Goal: Task Accomplishment & Management: Manage account settings

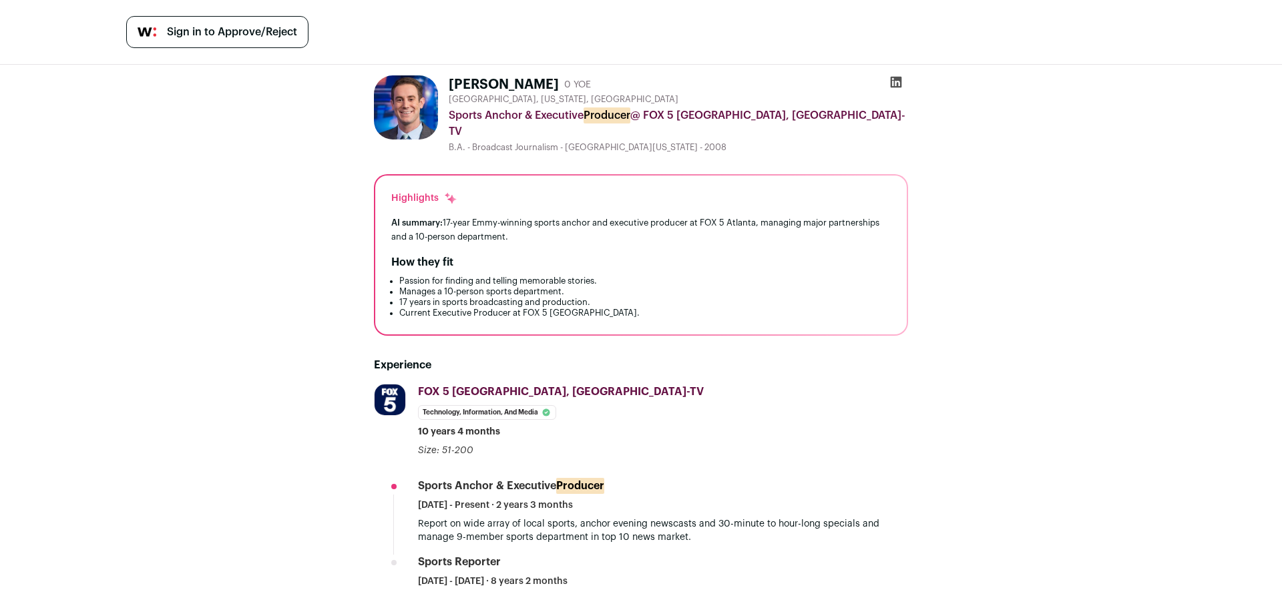
click at [171, 31] on span "Sign in to Approve/Reject" at bounding box center [232, 32] width 130 height 16
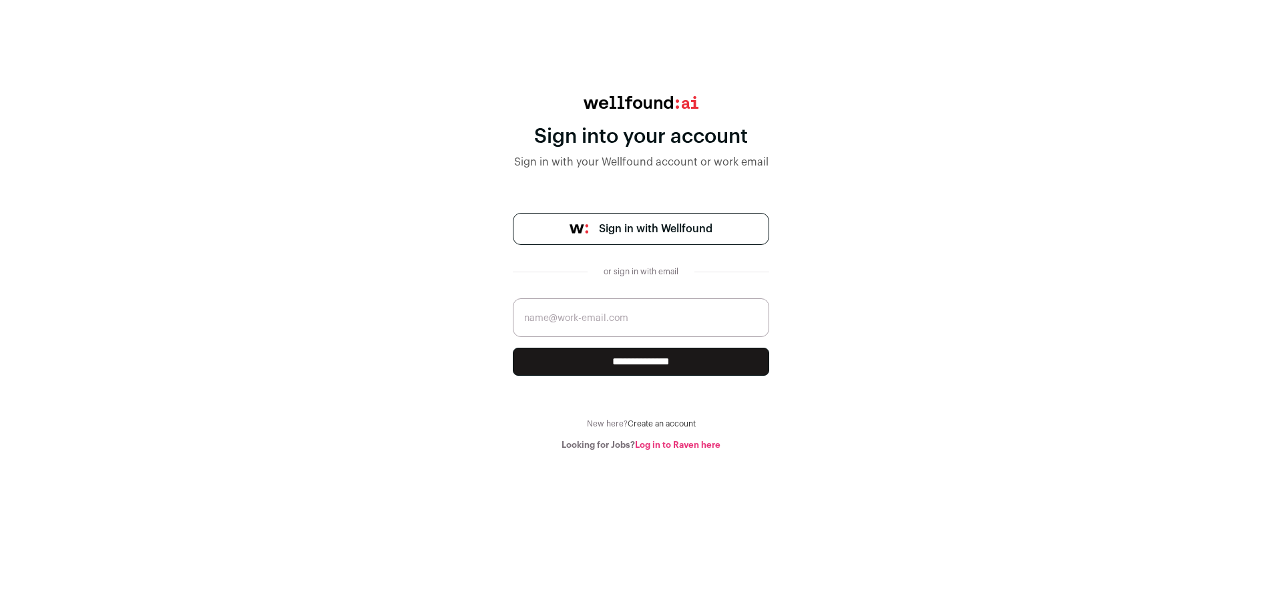
click at [680, 241] on link "Sign in with Wellfound" at bounding box center [641, 229] width 256 height 32
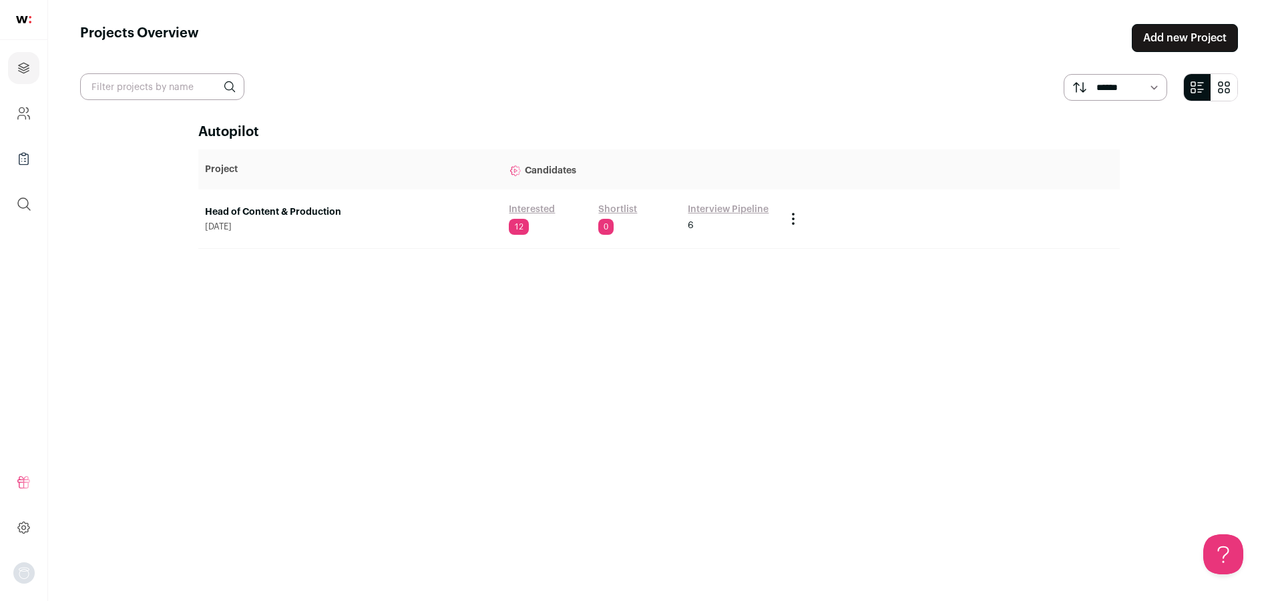
click at [278, 217] on link "Head of Content & Production" at bounding box center [350, 212] width 290 height 13
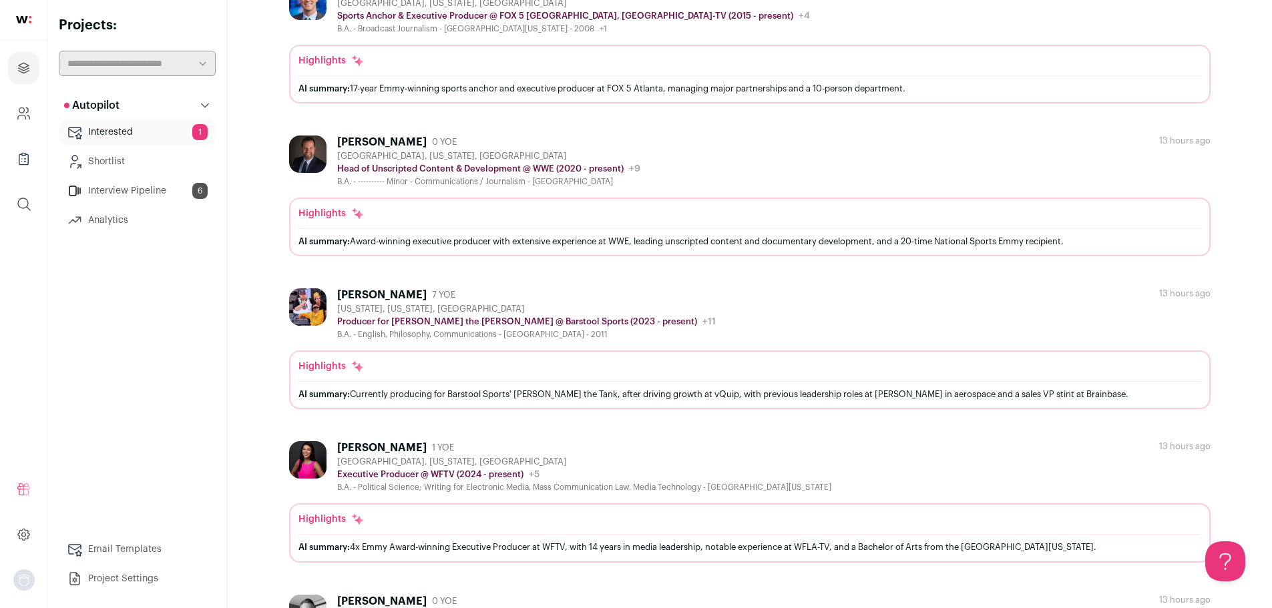
scroll to position [200, 0]
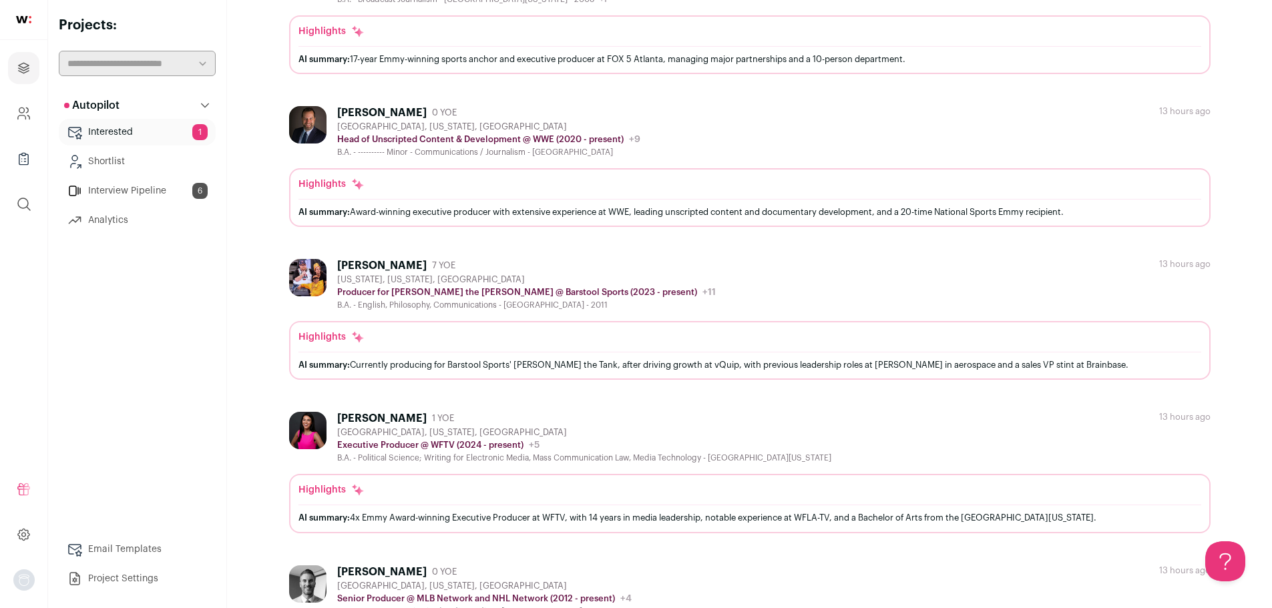
click at [429, 349] on div "Highlights AI summary: Currently producing for Barstool Sports' Frank the Tank,…" at bounding box center [749, 353] width 903 height 47
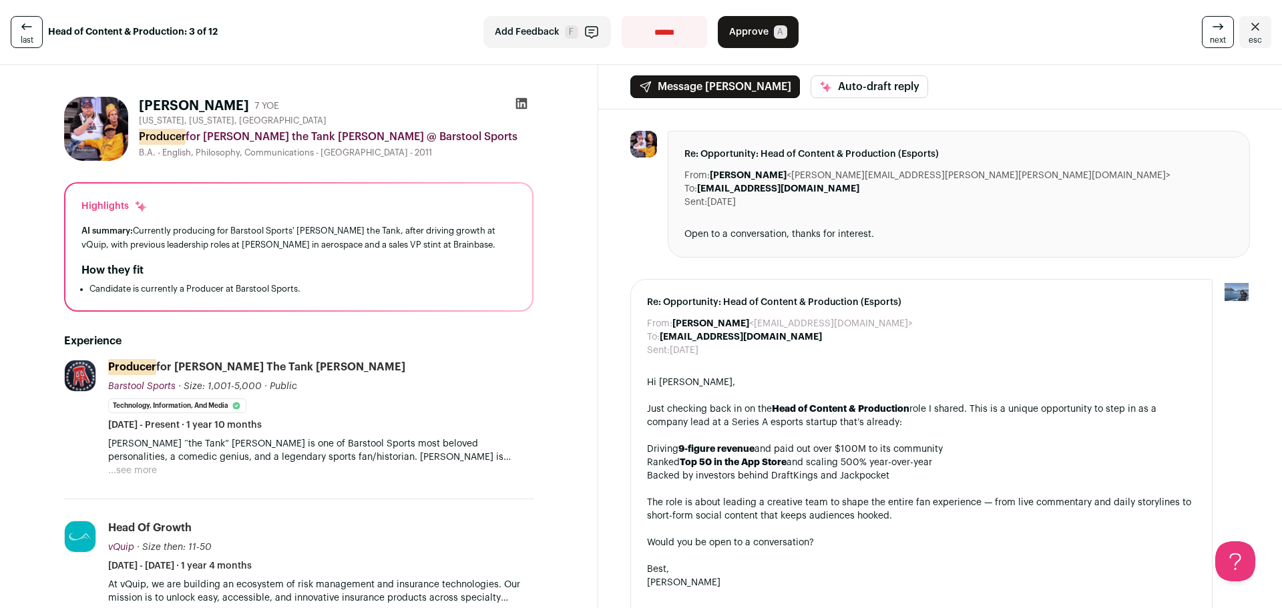
click at [25, 30] on icon at bounding box center [27, 27] width 16 height 16
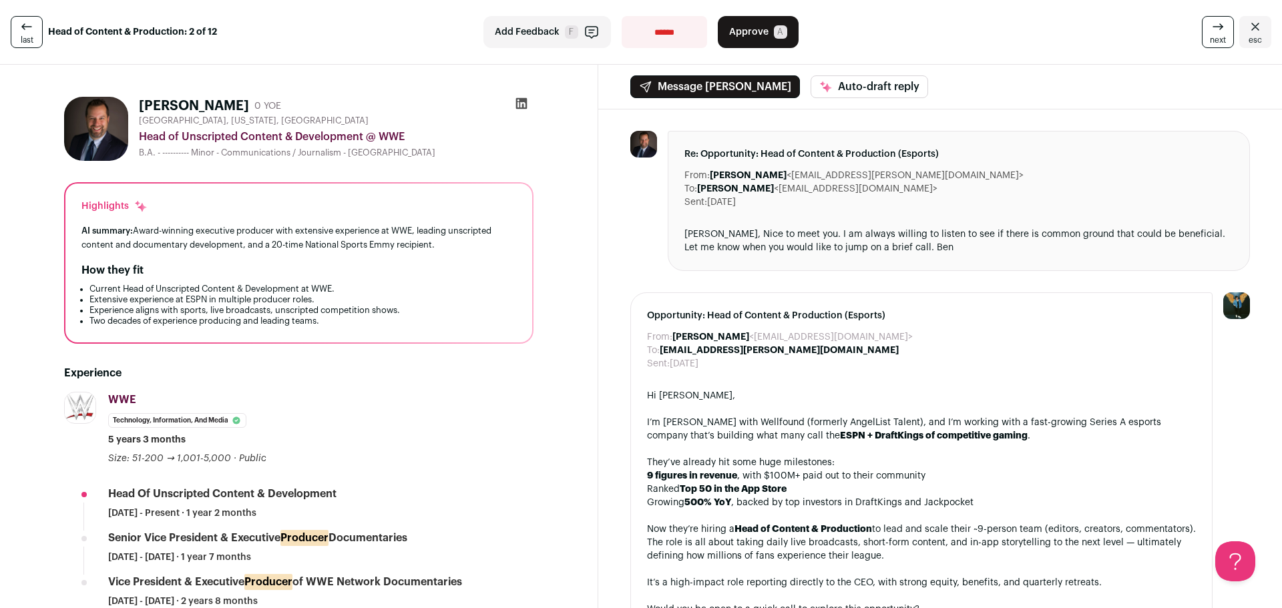
click at [33, 33] on link "last" at bounding box center [27, 32] width 32 height 32
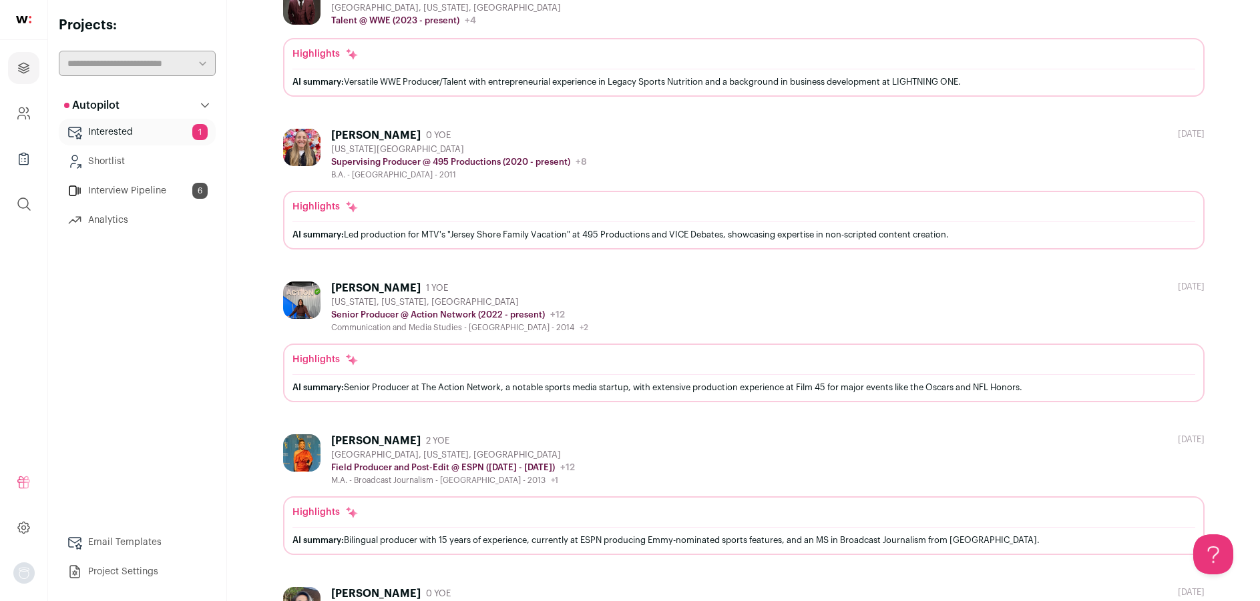
scroll to position [1135, 0]
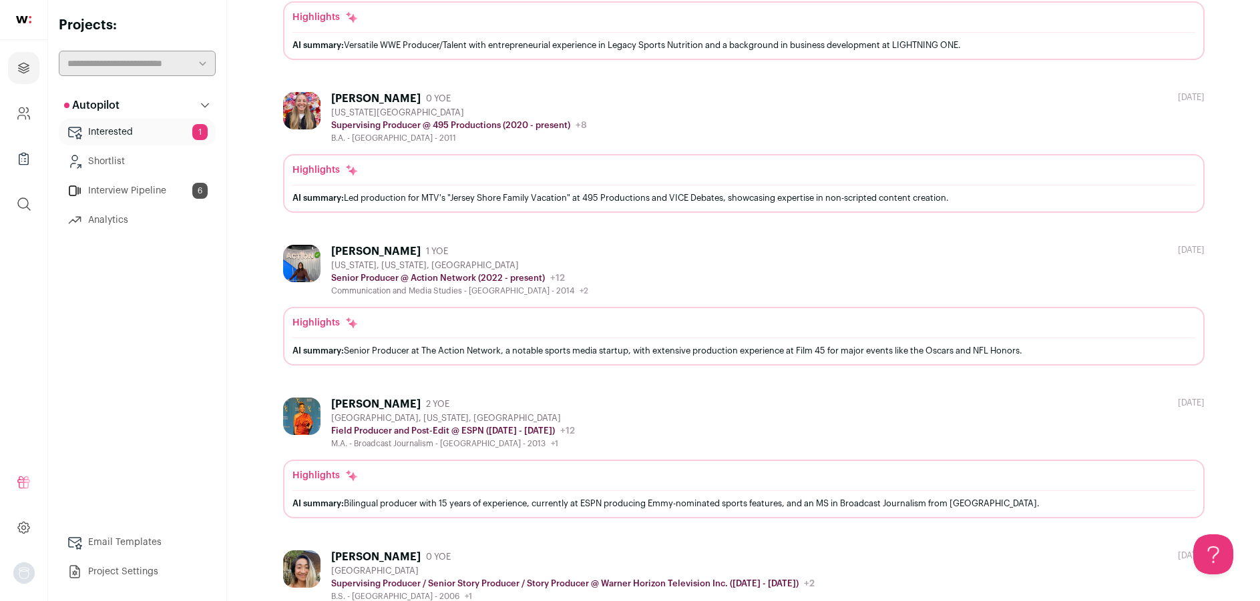
click at [342, 245] on div "[PERSON_NAME]" at bounding box center [375, 251] width 89 height 13
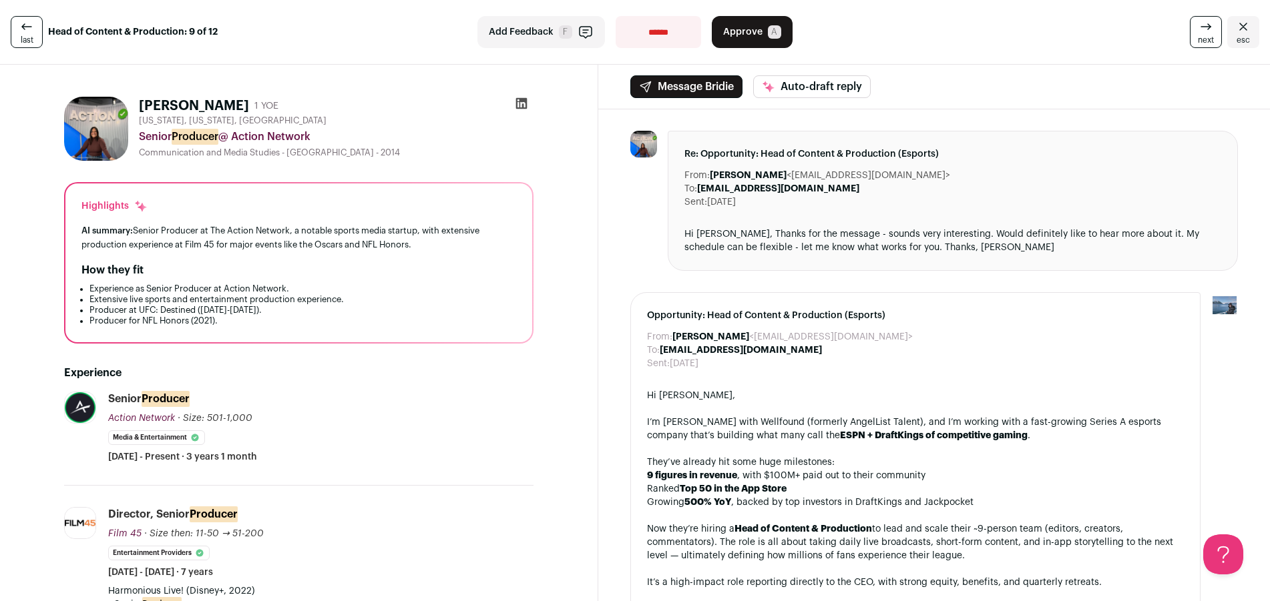
click at [523, 103] on icon at bounding box center [521, 103] width 13 height 13
